Goal: Task Accomplishment & Management: Use online tool/utility

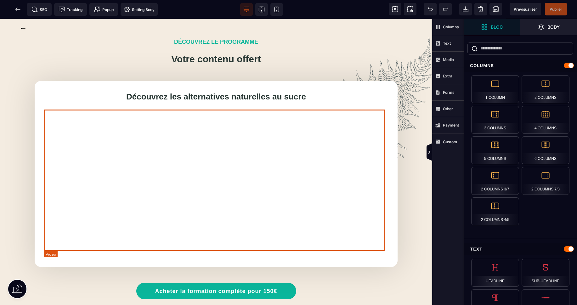
click at [149, 179] on div at bounding box center [216, 181] width 344 height 142
select select "**"
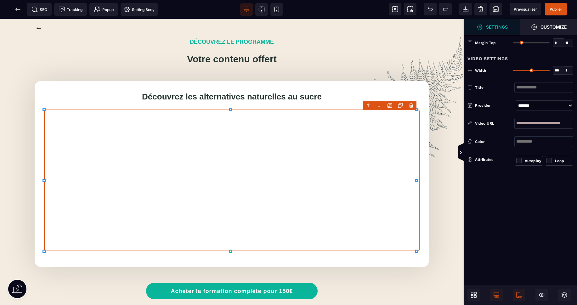
click at [537, 121] on input "**********" at bounding box center [543, 123] width 59 height 11
click at [17, 9] on icon at bounding box center [18, 9] width 6 height 6
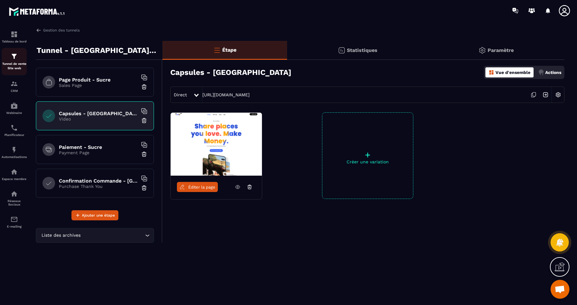
click at [20, 61] on div "Tunnel de vente Site web" at bounding box center [14, 62] width 25 height 18
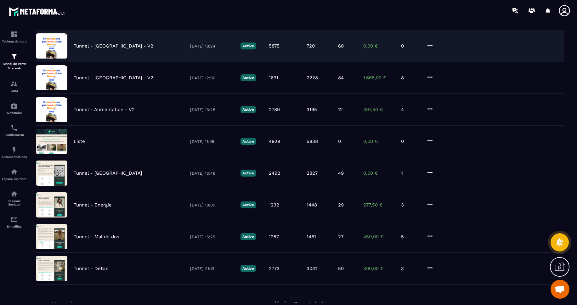
scroll to position [107, 0]
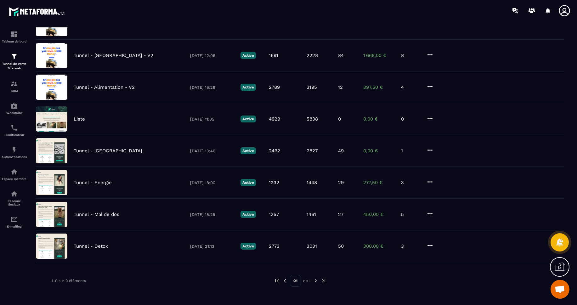
click at [317, 280] on img at bounding box center [316, 281] width 6 height 6
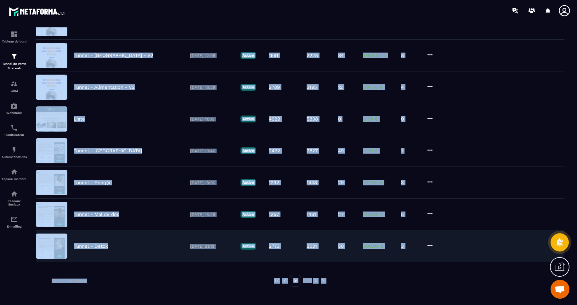
drag, startPoint x: 31, startPoint y: 56, endPoint x: 442, endPoint y: 300, distance: 478.3
click at [442, 300] on div "Tunnels Produits Promotions Liste de tunnels et sites web Carte Liste Créer tun…" at bounding box center [300, 164] width 541 height 275
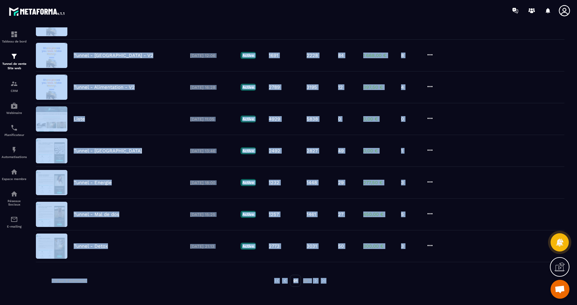
click at [418, 281] on div at bounding box center [442, 281] width 213 height 12
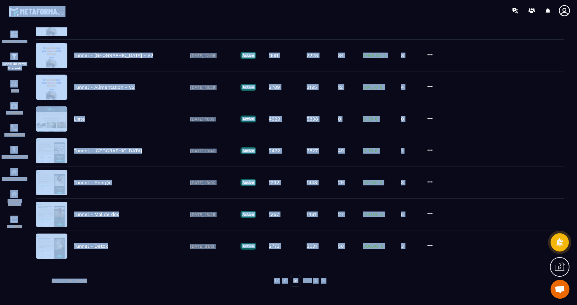
scroll to position [0, 0]
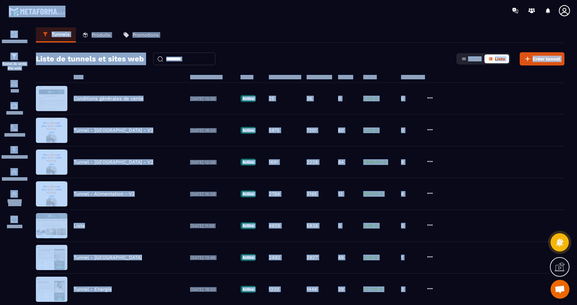
drag, startPoint x: 467, startPoint y: 283, endPoint x: 154, endPoint y: 12, distance: 413.8
click at [154, 12] on main "Tableau de bord Tunnel de vente Site web CRM Webinaire Planificateur Automatisa…" at bounding box center [288, 152] width 577 height 305
click at [125, 15] on div at bounding box center [325, 10] width 503 height 21
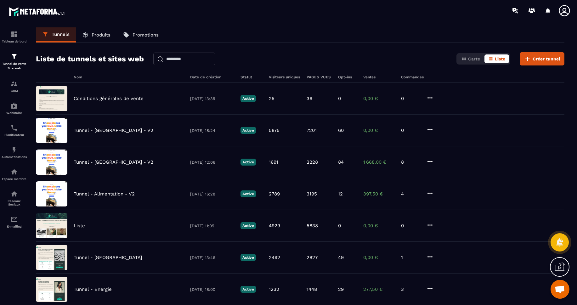
click at [126, 22] on section "Tableau de bord Tunnel de vente Site web CRM Webinaire Planificateur Automatisa…" at bounding box center [288, 165] width 577 height 288
